Goal: Information Seeking & Learning: Compare options

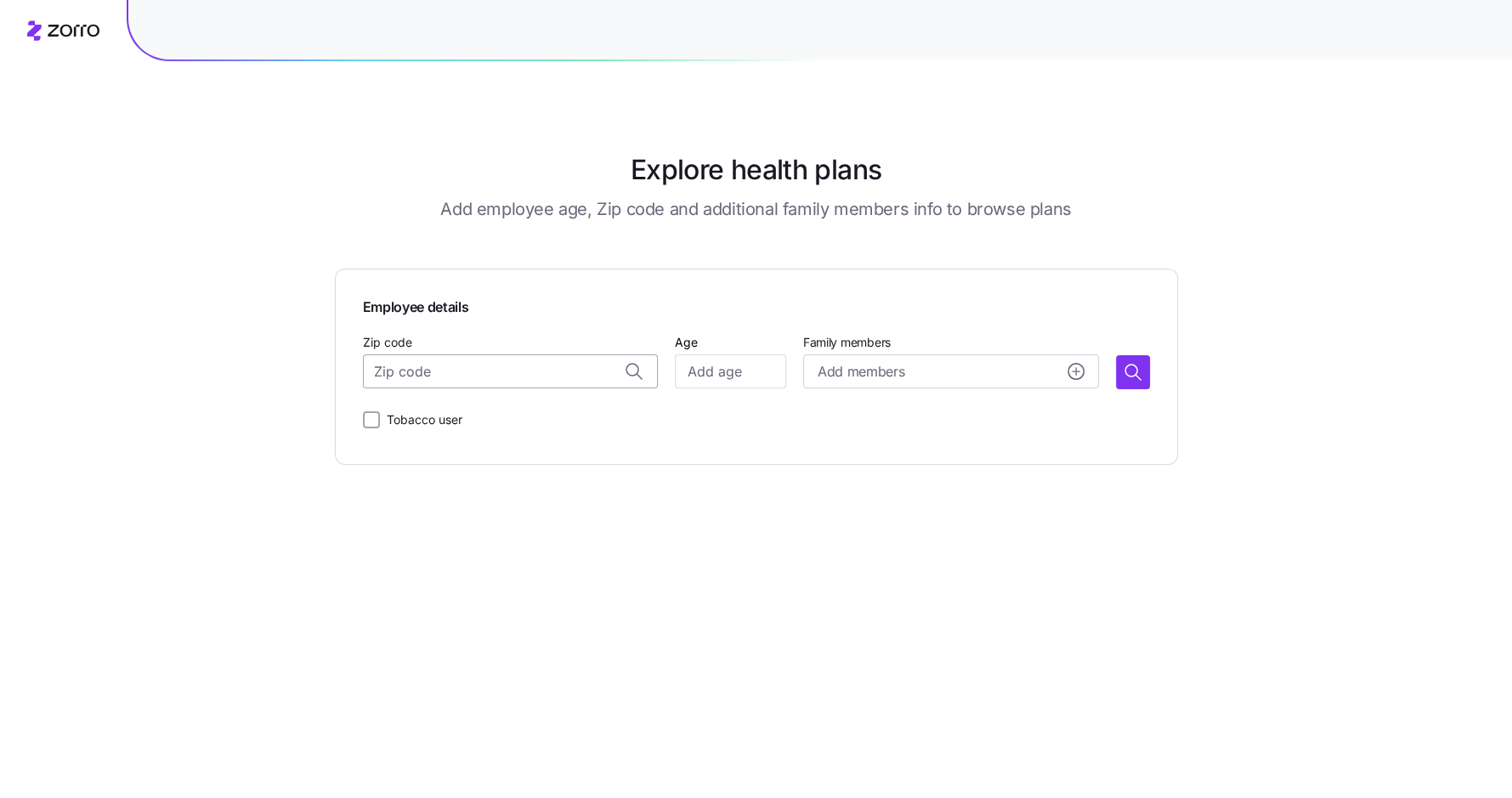
click at [528, 372] on input "Zip code" at bounding box center [510, 371] width 296 height 34
click at [503, 411] on span "55411, [GEOGRAPHIC_DATA], [GEOGRAPHIC_DATA]" at bounding box center [528, 417] width 238 height 21
type input "55411, [GEOGRAPHIC_DATA], [GEOGRAPHIC_DATA]"
click at [718, 375] on input "Age" at bounding box center [730, 371] width 111 height 34
type input "27"
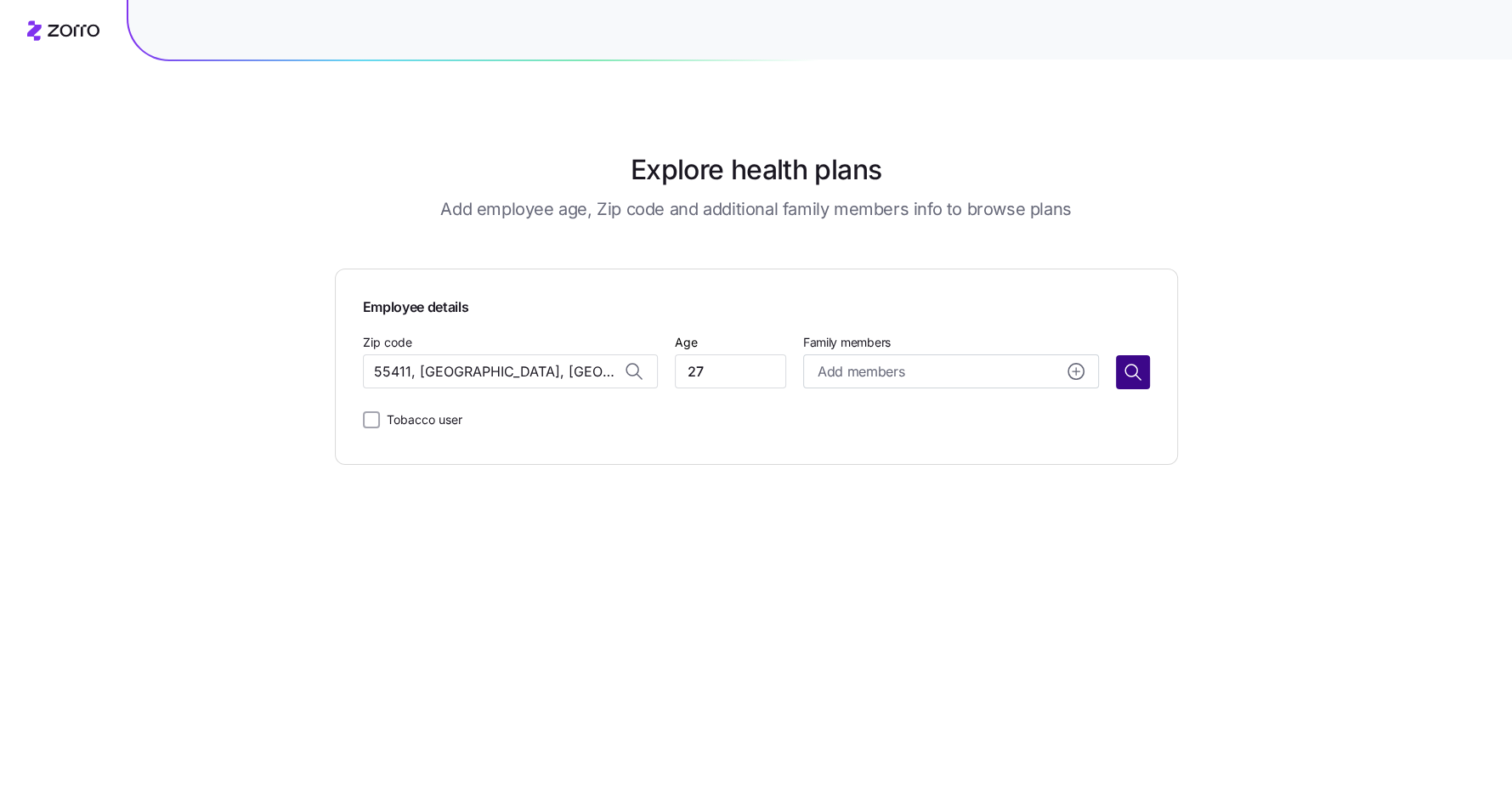
click at [1137, 371] on icon "button" at bounding box center [1133, 372] width 20 height 20
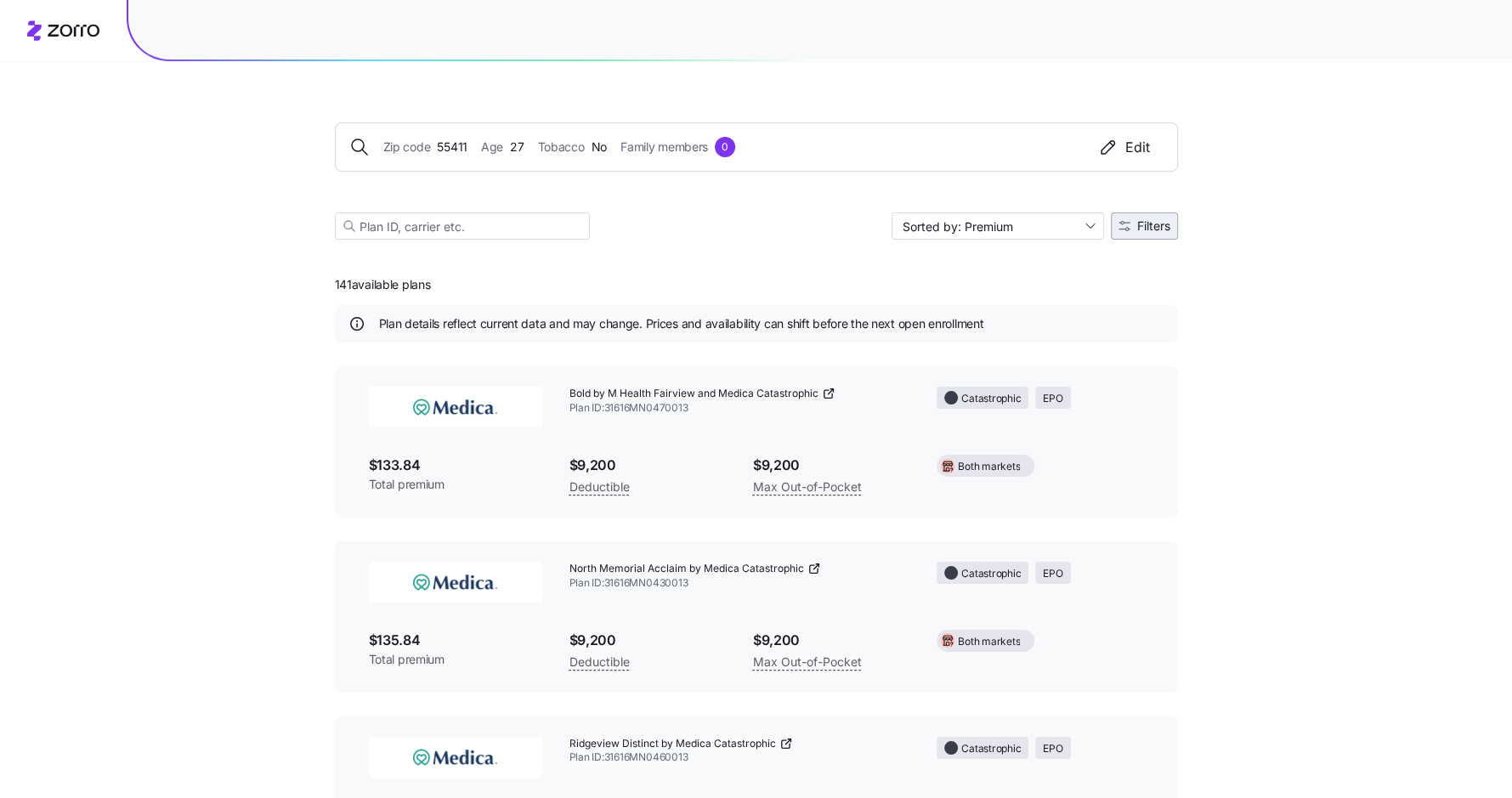
click at [1148, 220] on span "Filters" at bounding box center [1154, 225] width 33 height 12
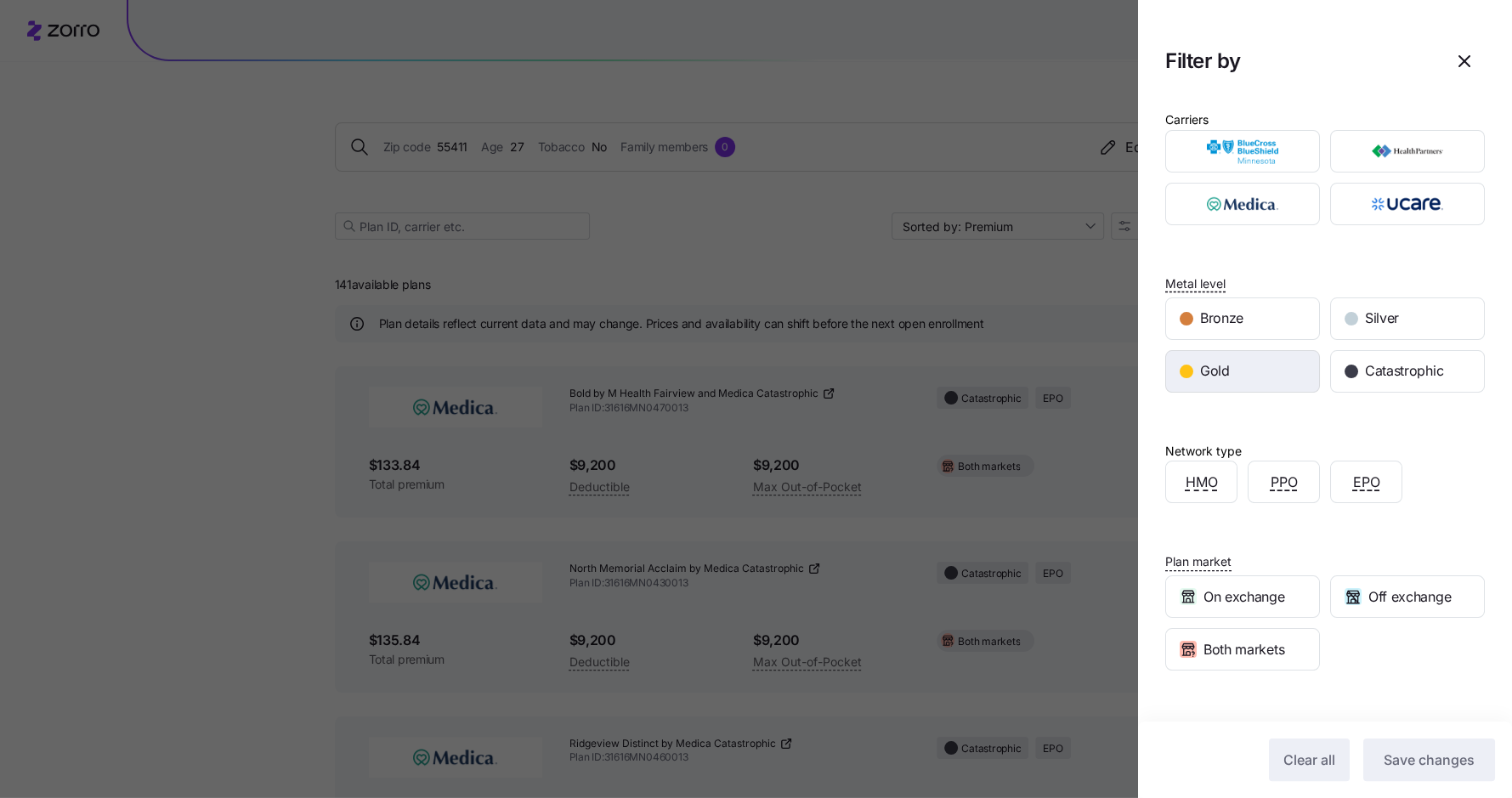
click at [1246, 361] on div "Gold" at bounding box center [1242, 371] width 153 height 41
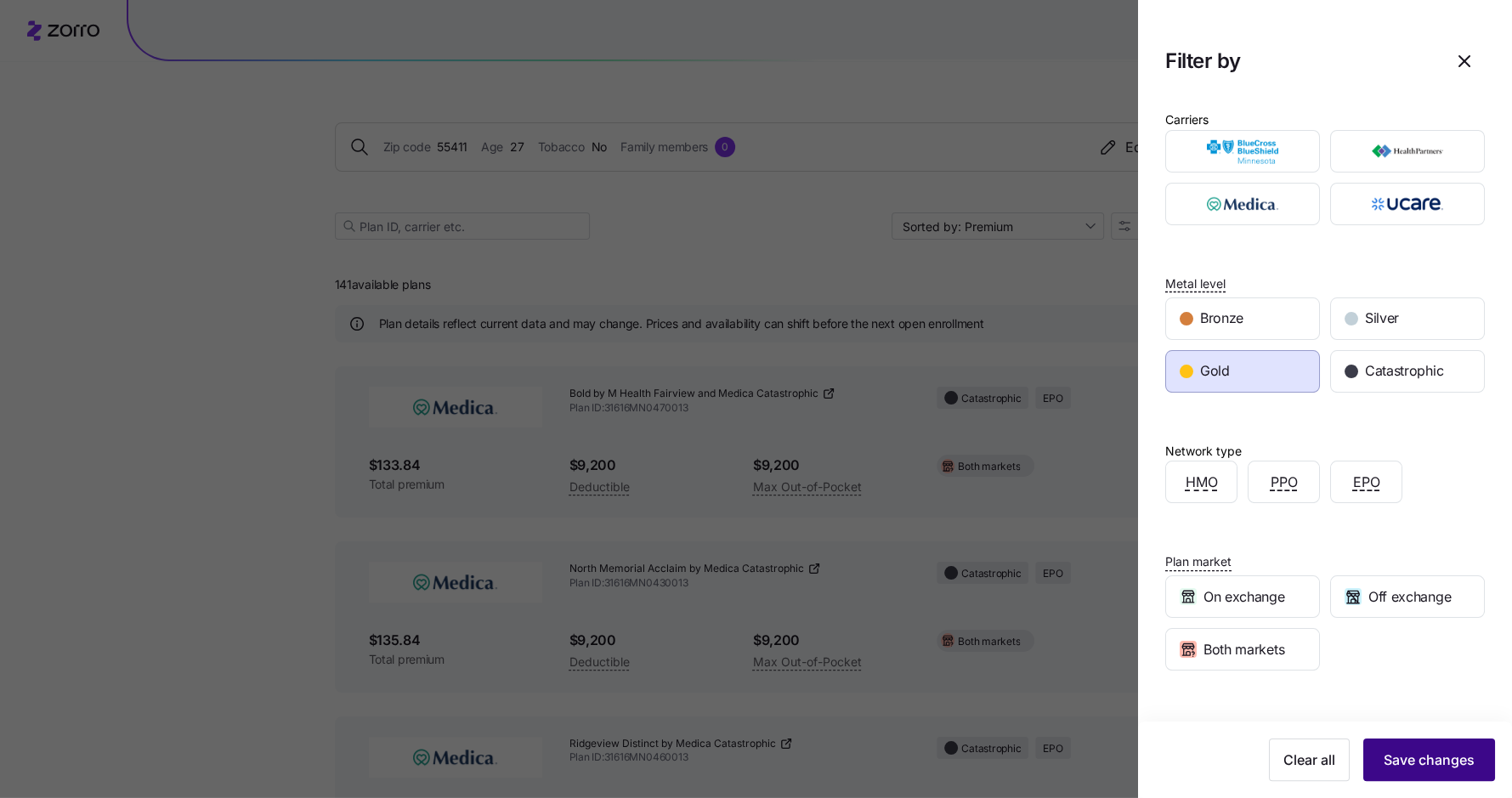
click at [1424, 754] on span "Save changes" at bounding box center [1429, 760] width 91 height 20
